Goal: Task Accomplishment & Management: Manage account settings

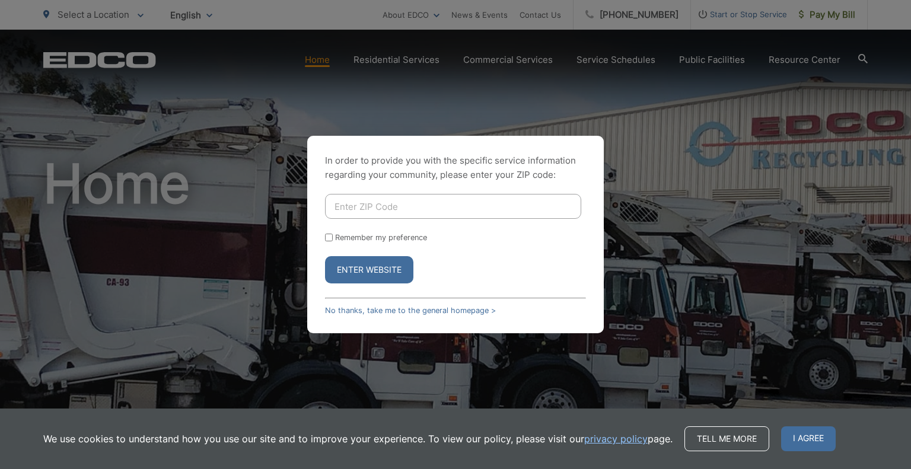
click at [411, 212] on input "Enter ZIP Code" at bounding box center [453, 206] width 256 height 25
type input "92021"
click at [325, 256] on button "Enter Website" at bounding box center [369, 269] width 88 height 27
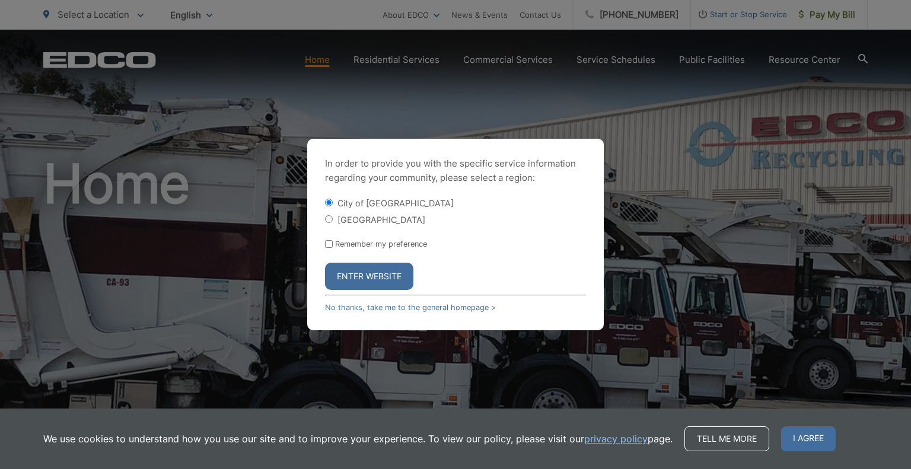
click at [369, 279] on button "Enter Website" at bounding box center [369, 276] width 88 height 27
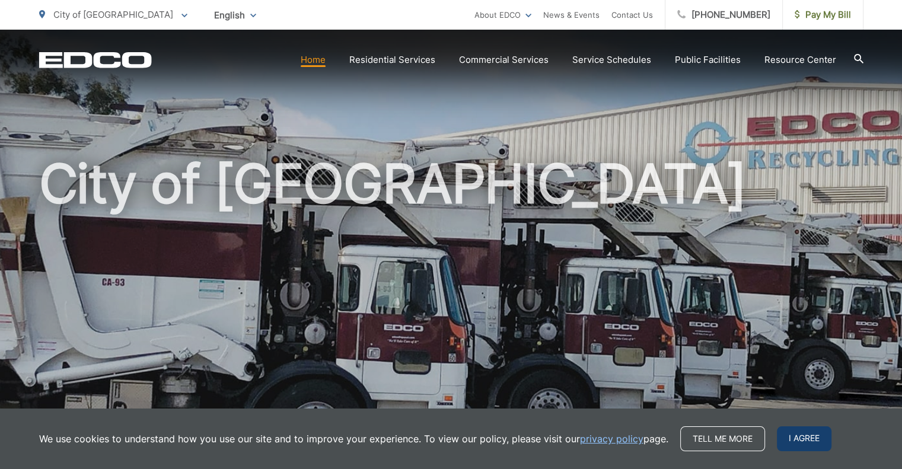
click at [814, 445] on span "I agree" at bounding box center [804, 439] width 55 height 25
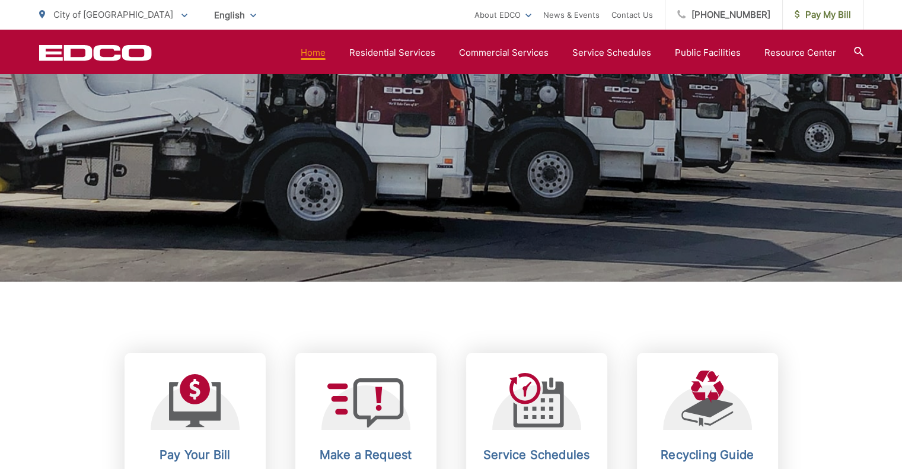
scroll to position [356, 0]
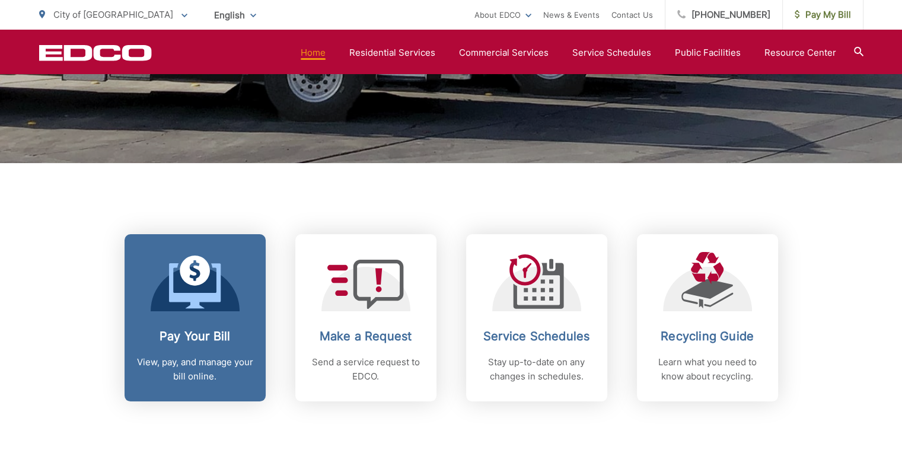
click at [197, 370] on p "View, pay, and manage your bill online." at bounding box center [194, 369] width 117 height 28
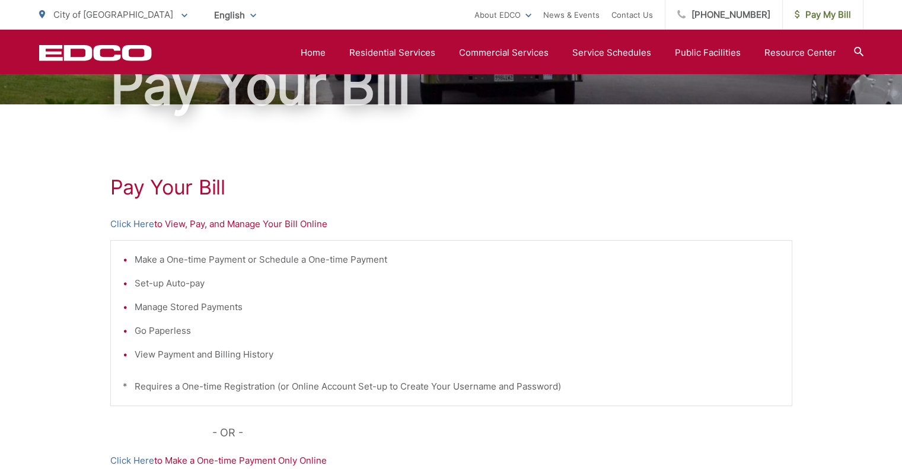
scroll to position [119, 0]
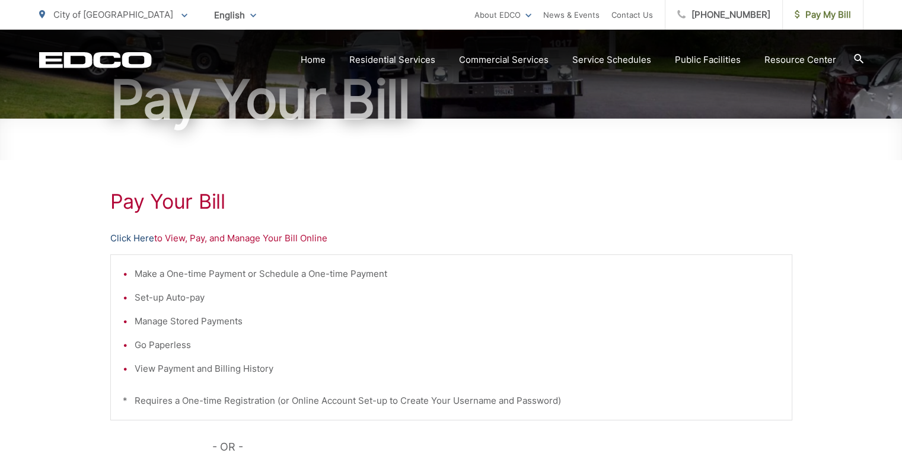
click at [132, 240] on link "Click Here" at bounding box center [132, 238] width 44 height 14
